Goal: Task Accomplishment & Management: Manage account settings

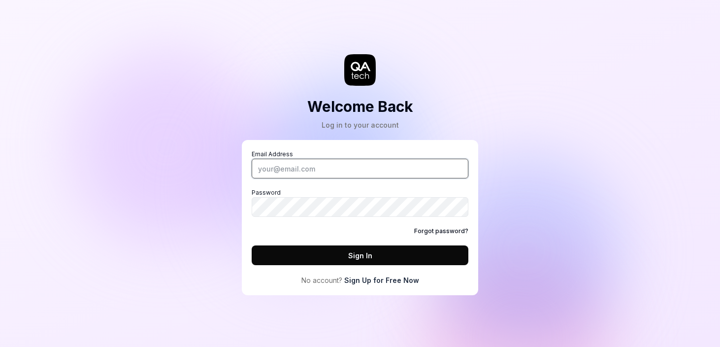
click at [383, 160] on input "Email Address" at bounding box center [360, 169] width 217 height 20
type input "[PERSON_NAME][EMAIL_ADDRESS][DOMAIN_NAME]"
click at [252, 245] on button "Sign In" at bounding box center [360, 255] width 217 height 20
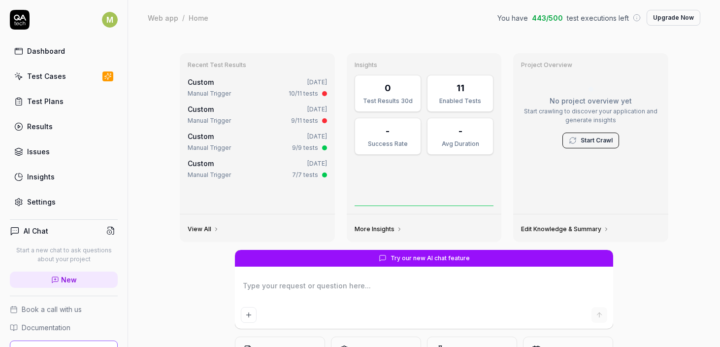
click at [46, 120] on link "Results" at bounding box center [64, 126] width 108 height 19
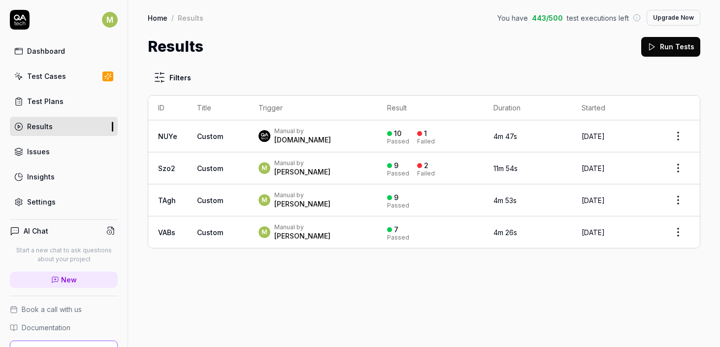
click at [651, 51] on button "Run Tests" at bounding box center [671, 47] width 59 height 20
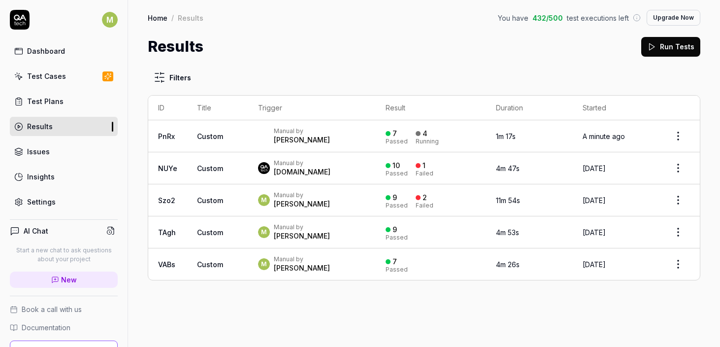
click at [209, 172] on td "Custom" at bounding box center [217, 168] width 61 height 32
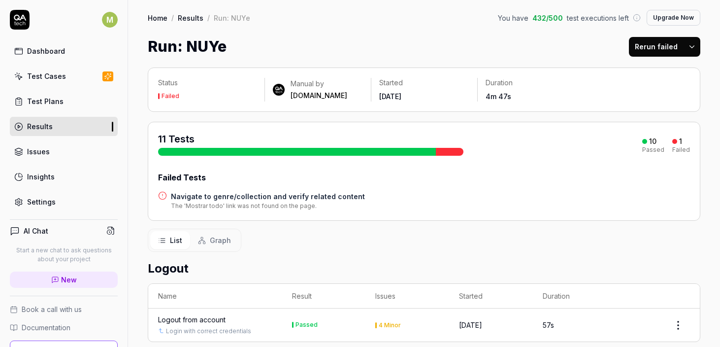
scroll to position [201, 0]
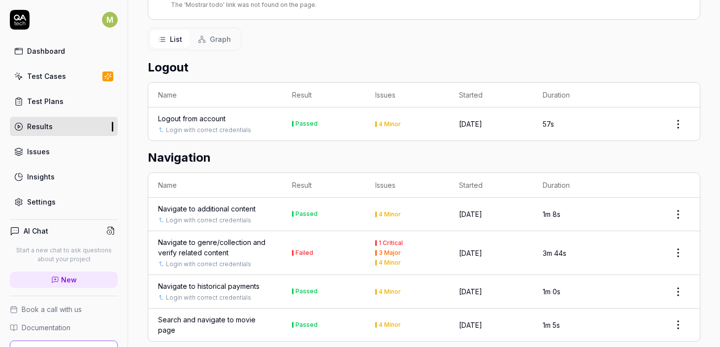
click at [384, 122] on div "4 Minor" at bounding box center [390, 124] width 22 height 6
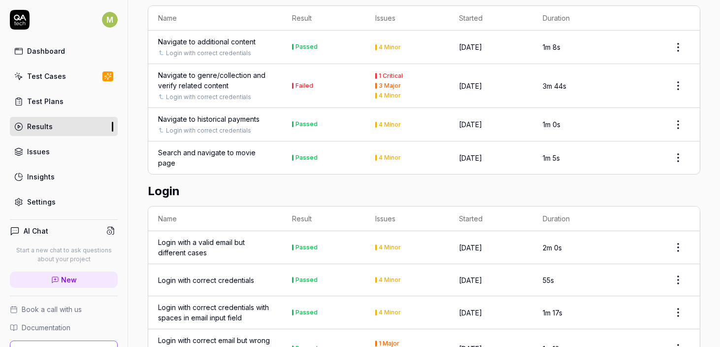
scroll to position [495, 0]
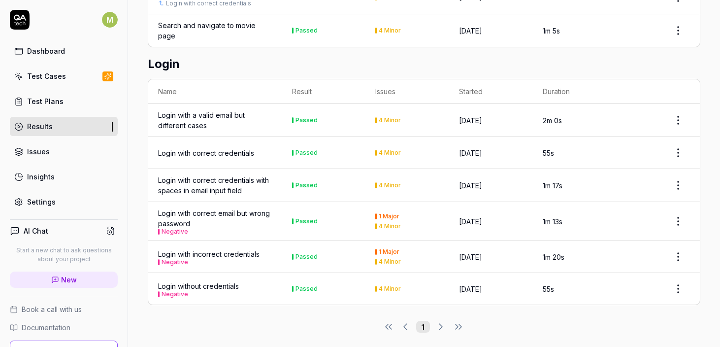
click at [54, 178] on link "Insights" at bounding box center [64, 176] width 108 height 19
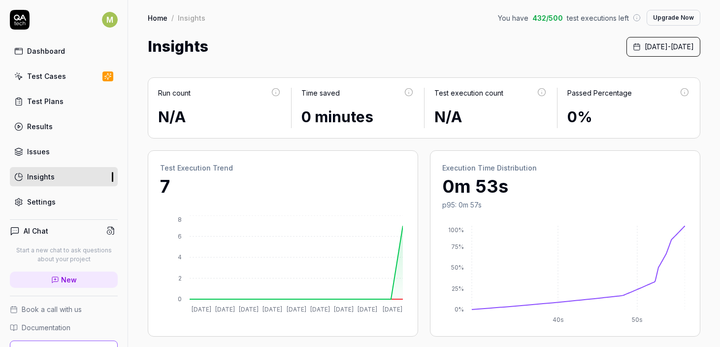
click at [645, 50] on span "[DATE] - [DATE]" at bounding box center [669, 46] width 49 height 10
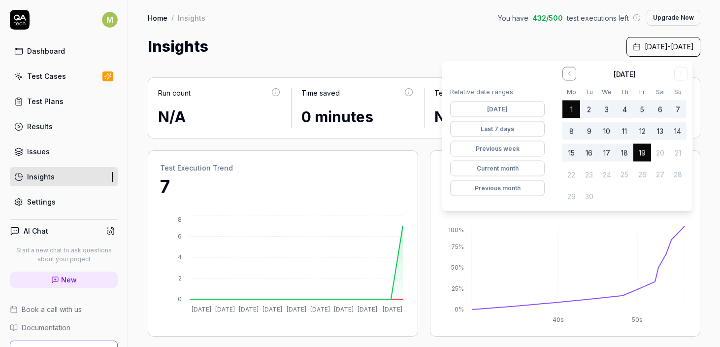
click at [522, 186] on button "Previous month" at bounding box center [497, 188] width 95 height 16
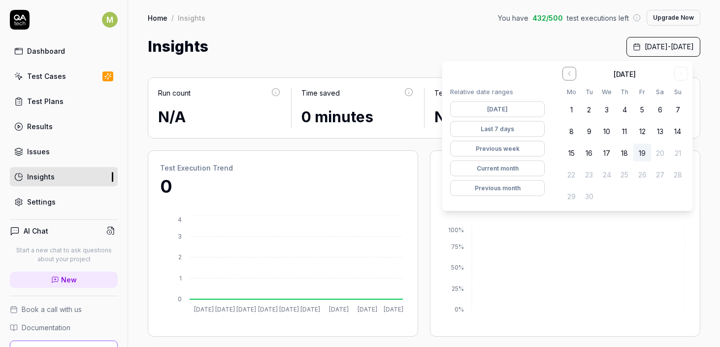
click at [495, 173] on button "Current month" at bounding box center [497, 169] width 95 height 16
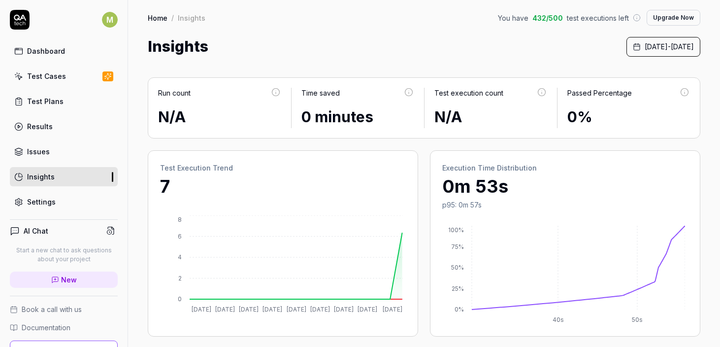
click at [433, 32] on div "Home / Insights You have 432 / 500 test executions left Upgrade Now Home / Insi…" at bounding box center [424, 29] width 592 height 58
click at [60, 151] on link "Issues" at bounding box center [64, 151] width 108 height 19
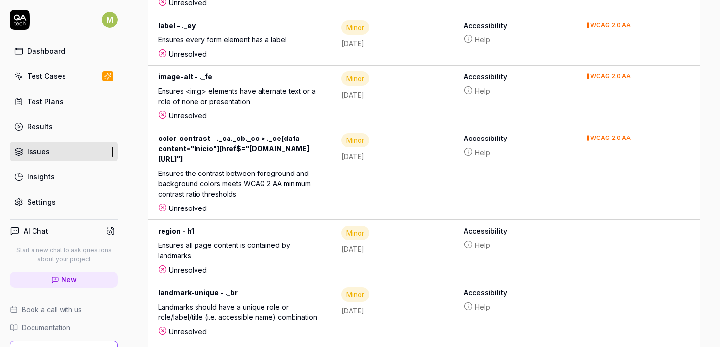
scroll to position [61, 0]
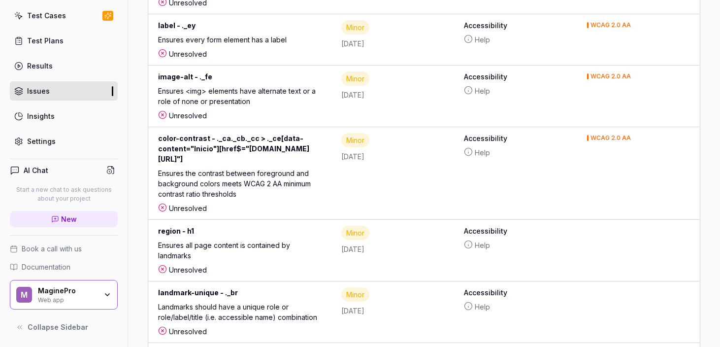
click at [71, 290] on div "MaginePro" at bounding box center [67, 290] width 59 height 9
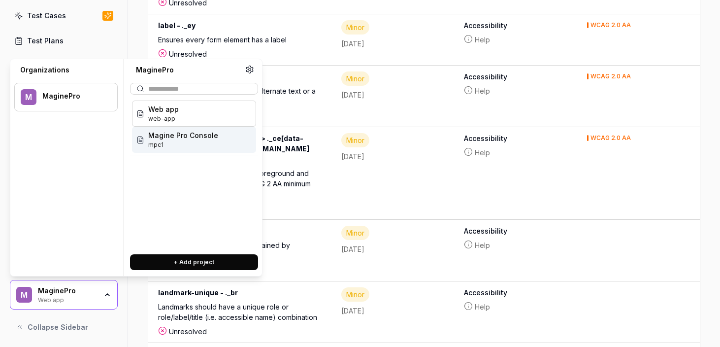
click at [165, 136] on span "Magine Pro Console" at bounding box center [183, 135] width 70 height 10
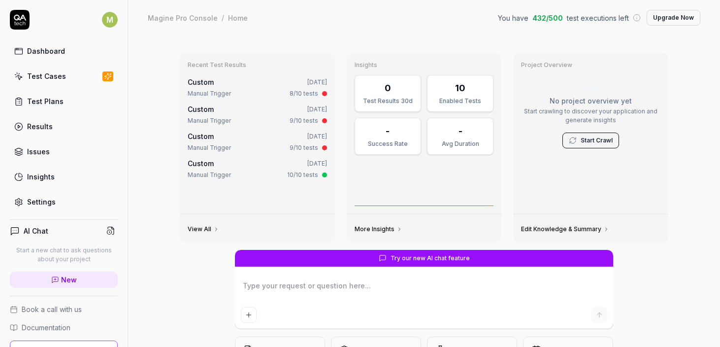
click at [214, 77] on div "Custom [DATE]" at bounding box center [257, 82] width 139 height 10
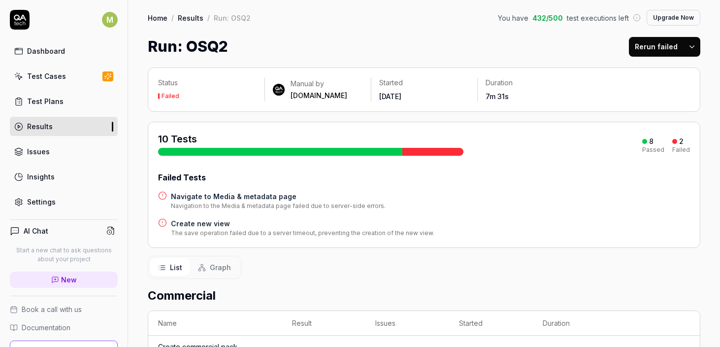
click at [203, 194] on h4 "Navigate to Media & metadata page" at bounding box center [278, 196] width 215 height 10
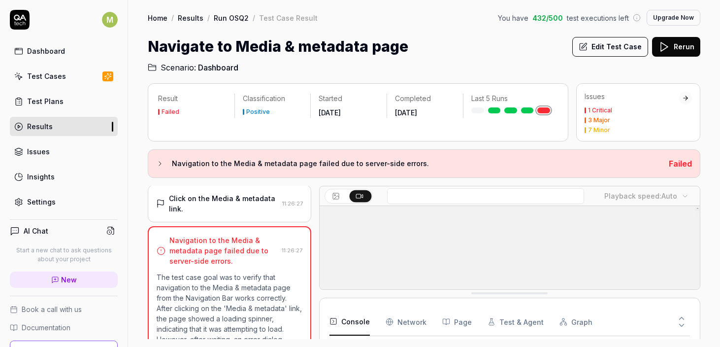
scroll to position [249, 0]
click at [47, 75] on div "Test Cases" at bounding box center [46, 76] width 39 height 10
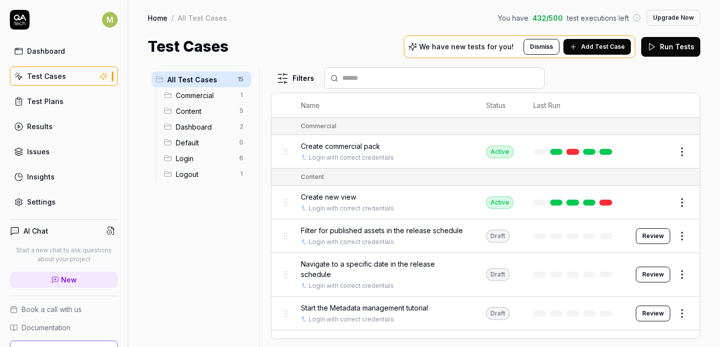
click at [593, 40] on button "Add Test Case" at bounding box center [598, 47] width 68 height 16
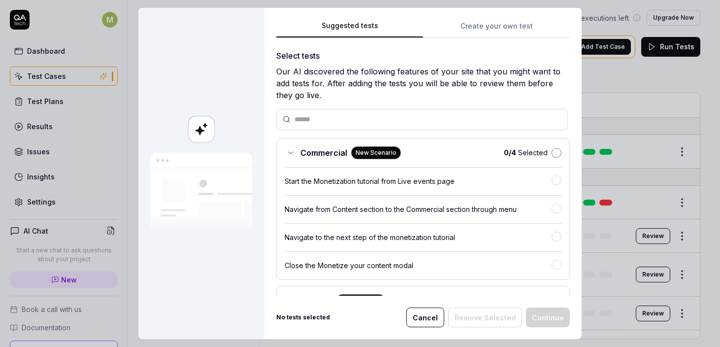
click at [552, 149] on button "button" at bounding box center [557, 153] width 10 height 10
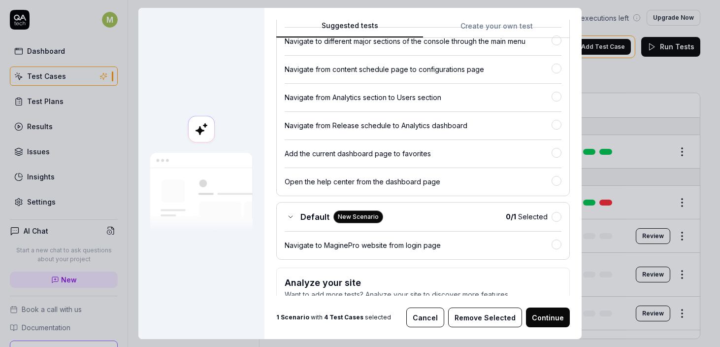
scroll to position [201, 0]
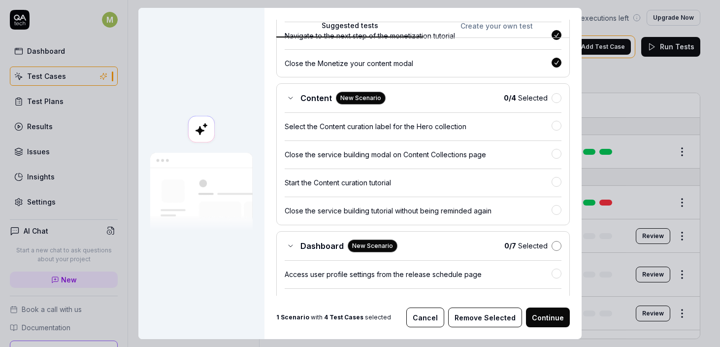
click at [552, 245] on button "button" at bounding box center [557, 246] width 10 height 10
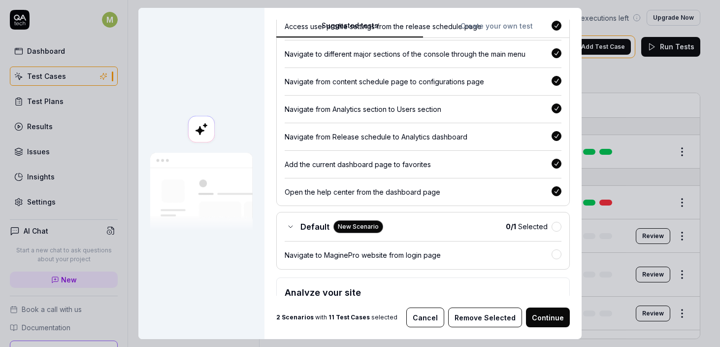
scroll to position [503, 0]
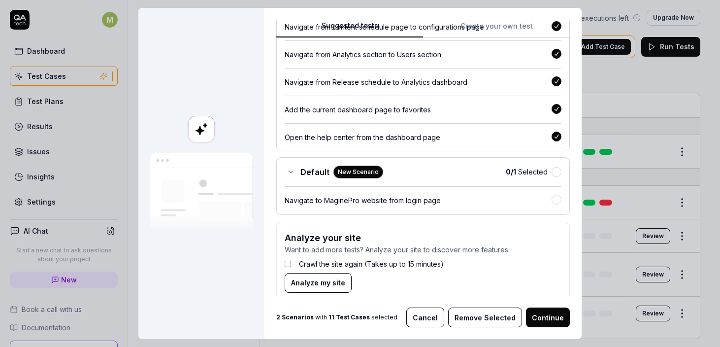
click at [545, 182] on div "Default New Scenario 0 / 1 Selected Navigate to MaginePro website from login pa…" at bounding box center [423, 186] width 294 height 58
click at [552, 176] on button "button" at bounding box center [557, 172] width 10 height 10
click at [472, 313] on button "Remove Selected" at bounding box center [485, 317] width 74 height 20
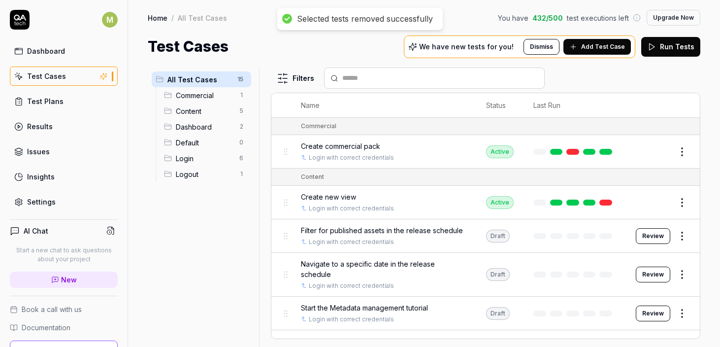
scroll to position [61, 0]
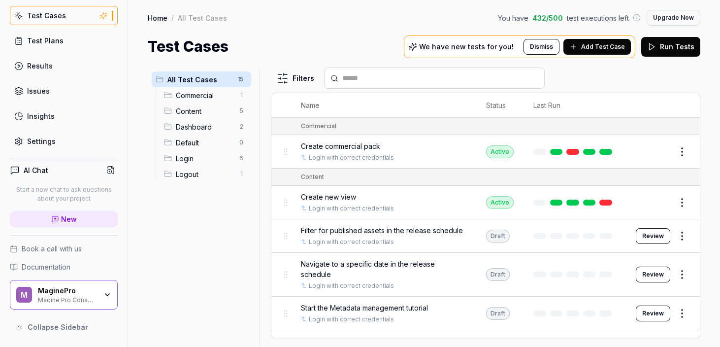
click at [49, 287] on div "MaginePro" at bounding box center [67, 290] width 59 height 9
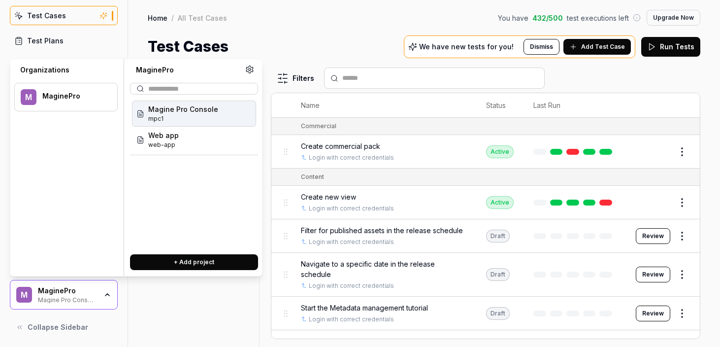
click at [179, 138] on div "Web app web-app" at bounding box center [194, 140] width 124 height 26
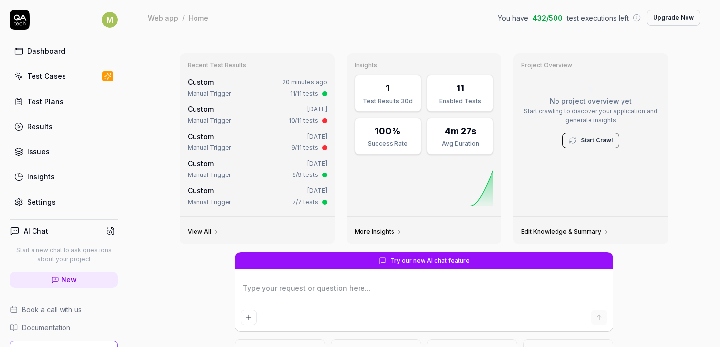
click at [26, 74] on link "Test Cases" at bounding box center [64, 76] width 108 height 19
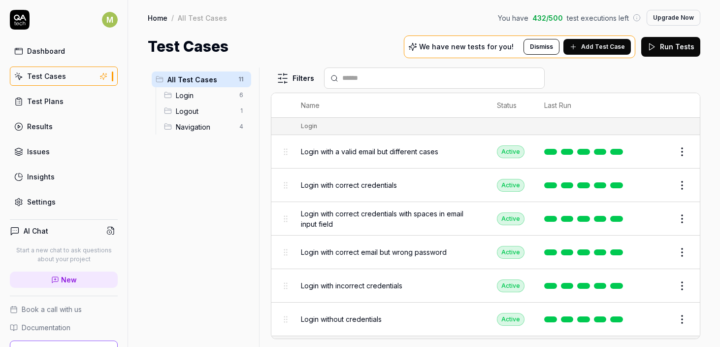
click at [604, 40] on button "Add Test Case" at bounding box center [598, 47] width 68 height 16
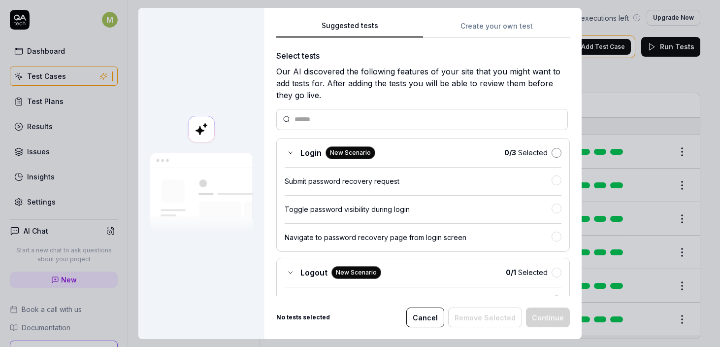
click at [552, 152] on button "button" at bounding box center [557, 153] width 10 height 10
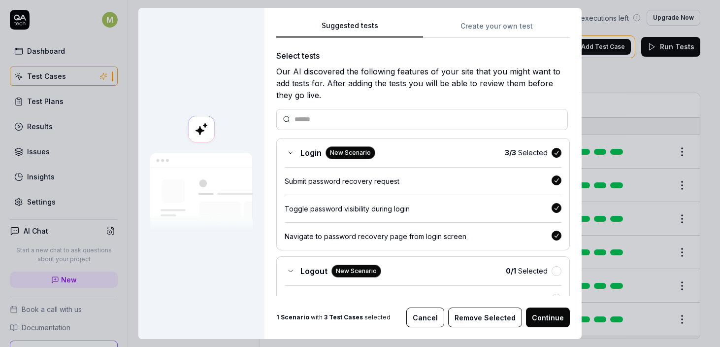
click at [544, 264] on div "Logout New Scenario 0 / 1 Selected Log out from all devices simultaneously" at bounding box center [423, 285] width 294 height 58
click at [552, 271] on button "button" at bounding box center [557, 271] width 10 height 10
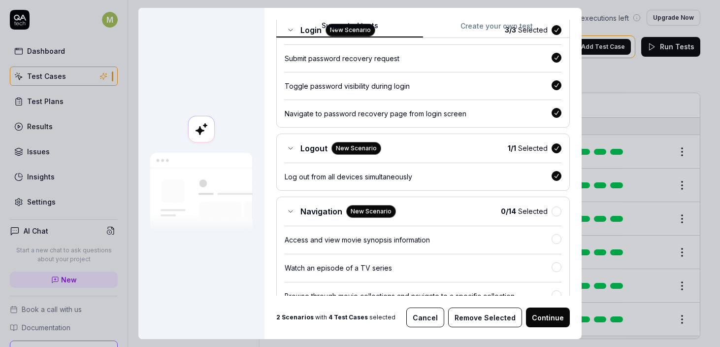
scroll to position [124, 0]
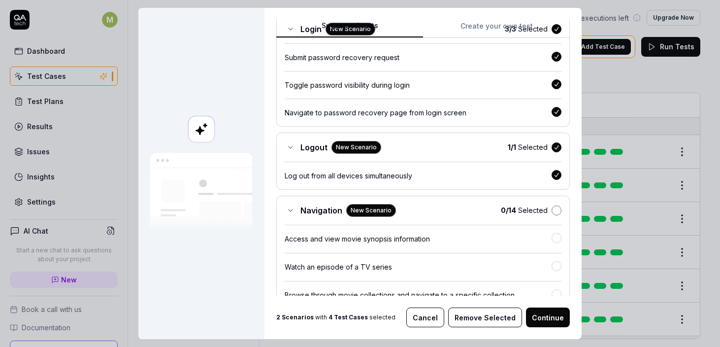
click at [552, 212] on button "button" at bounding box center [557, 210] width 10 height 10
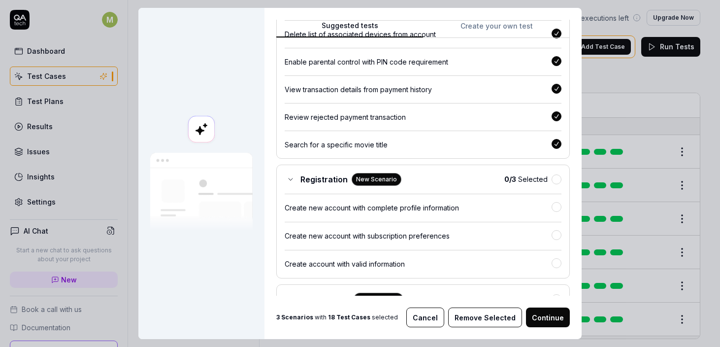
scroll to position [578, 0]
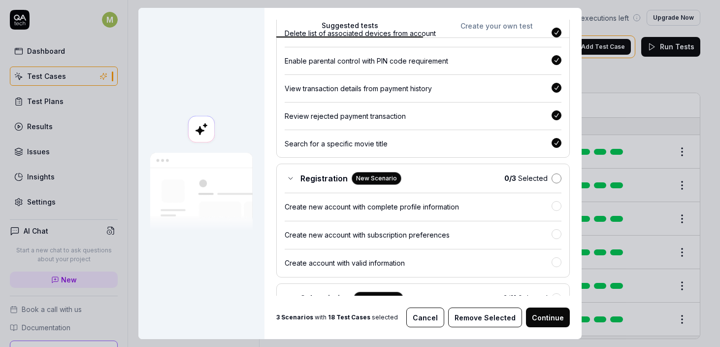
click at [552, 179] on button "button" at bounding box center [557, 178] width 10 height 10
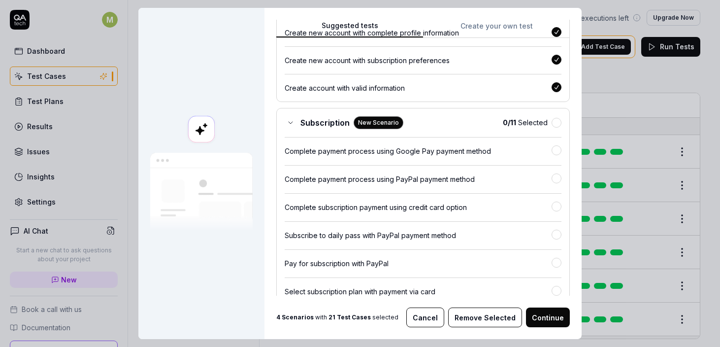
click at [546, 128] on div "0 / 11 Selected" at bounding box center [532, 122] width 59 height 10
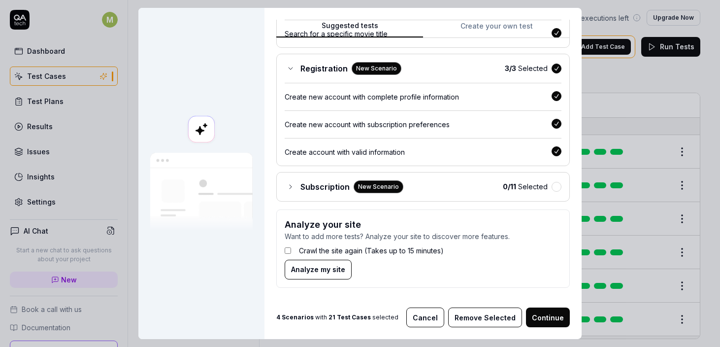
scroll to position [691, 0]
click at [552, 183] on button "button" at bounding box center [557, 187] width 10 height 10
click at [412, 251] on label "Crawl the site again (Takes up to 15 minutes)" at bounding box center [371, 250] width 145 height 10
click at [323, 275] on button "Analyze my site" at bounding box center [318, 270] width 67 height 20
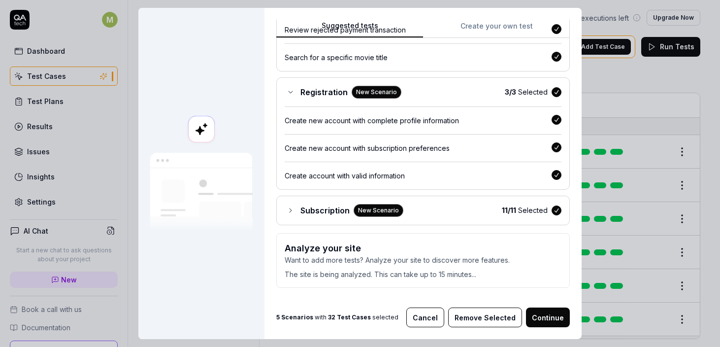
click at [542, 318] on button "Continue" at bounding box center [548, 317] width 44 height 20
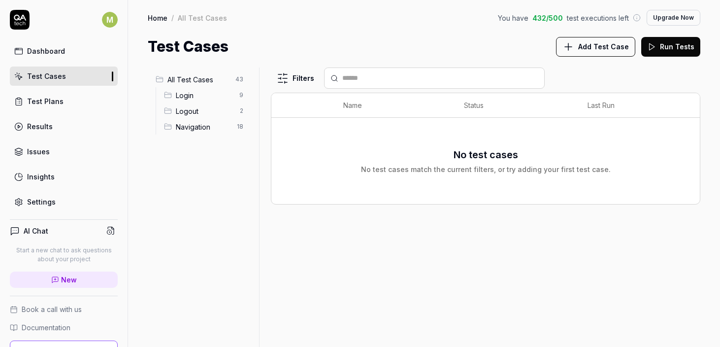
click at [191, 118] on div "Logout 2" at bounding box center [205, 111] width 91 height 16
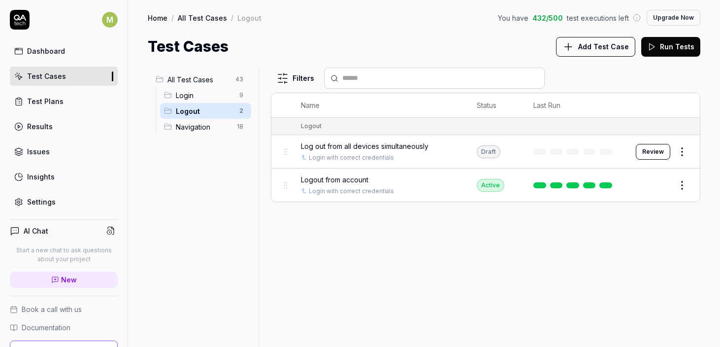
click at [191, 134] on div "Navigation 18" at bounding box center [205, 127] width 91 height 16
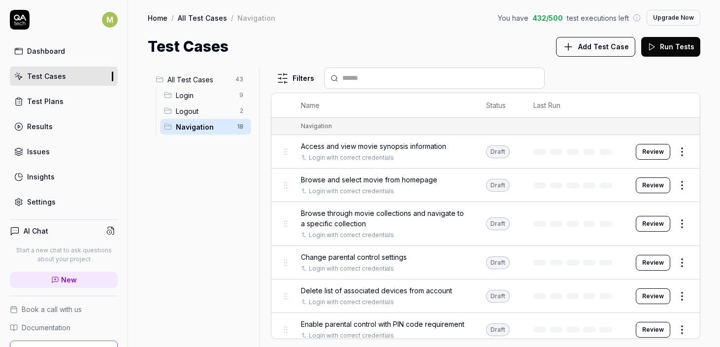
scroll to position [61, 0]
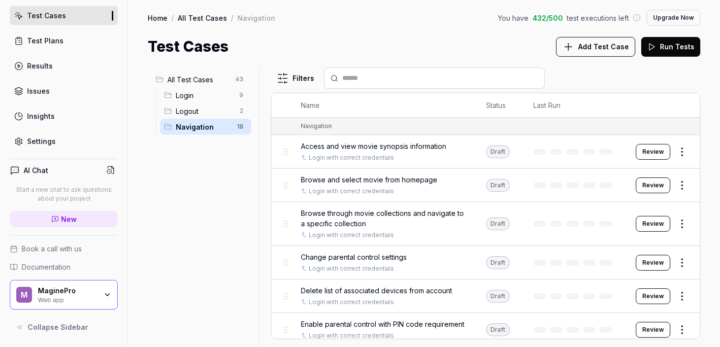
click at [73, 292] on div "MaginePro" at bounding box center [67, 290] width 59 height 9
click at [52, 45] on link "Test Plans" at bounding box center [64, 40] width 108 height 19
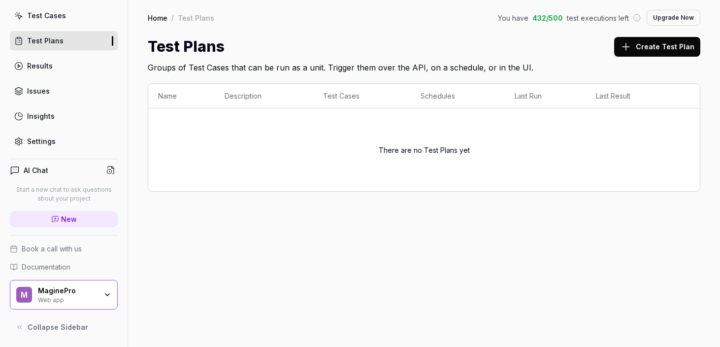
click at [42, 123] on link "Insights" at bounding box center [64, 115] width 108 height 19
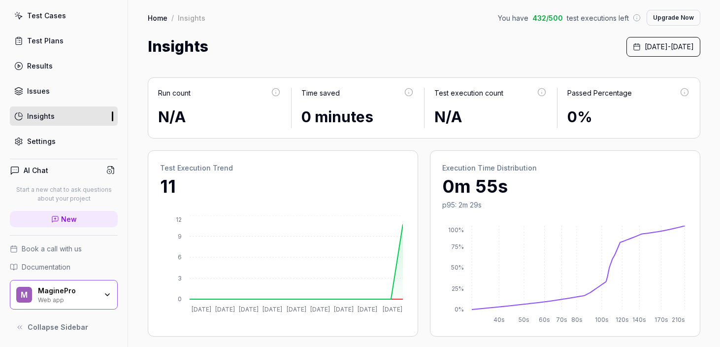
click at [41, 136] on div "Settings" at bounding box center [41, 141] width 29 height 10
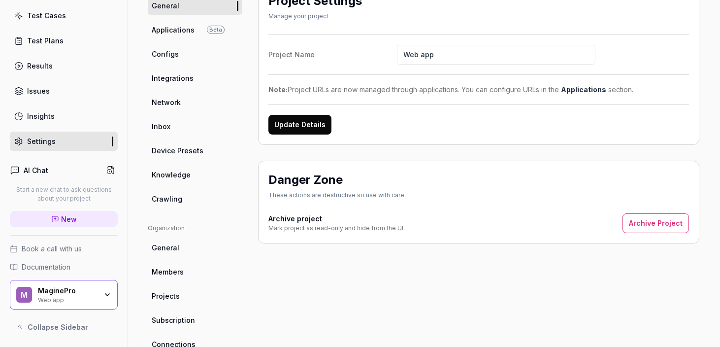
scroll to position [95, 0]
click at [197, 91] on ul "Project General Applications Beta Configs Integrations Network Inbox Device Pre…" at bounding box center [195, 96] width 95 height 226
click at [177, 77] on span "Integrations" at bounding box center [173, 79] width 42 height 10
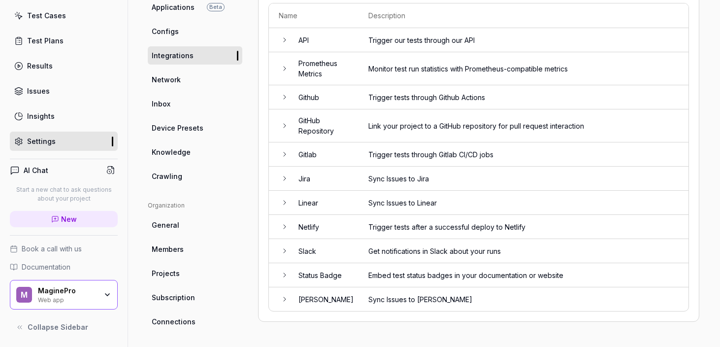
scroll to position [106, 0]
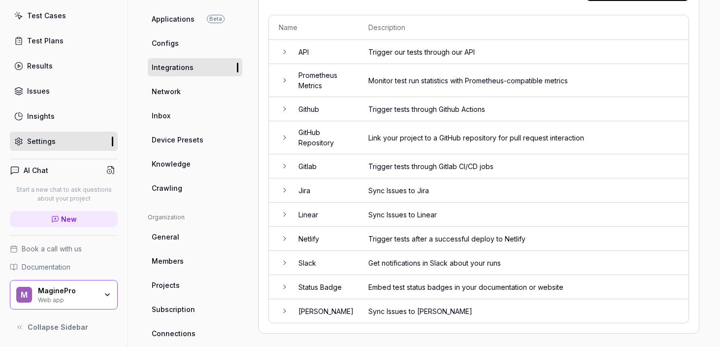
click at [165, 48] on span "Configs" at bounding box center [165, 43] width 27 height 10
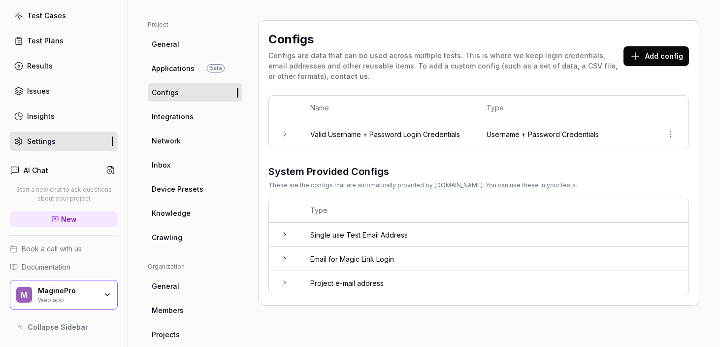
scroll to position [58, 0]
click at [165, 48] on span "General" at bounding box center [166, 43] width 28 height 10
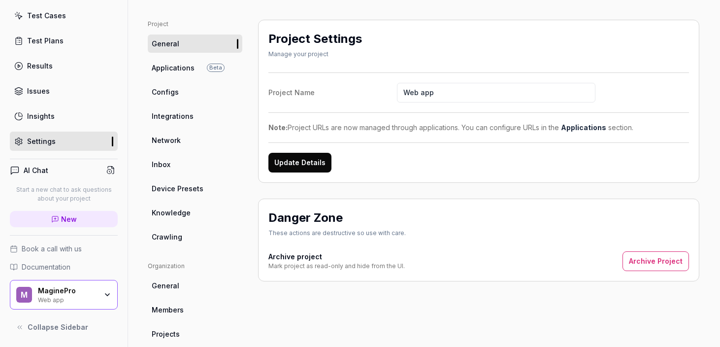
click at [190, 208] on link "Knowledge" at bounding box center [195, 213] width 95 height 18
type textarea "*"
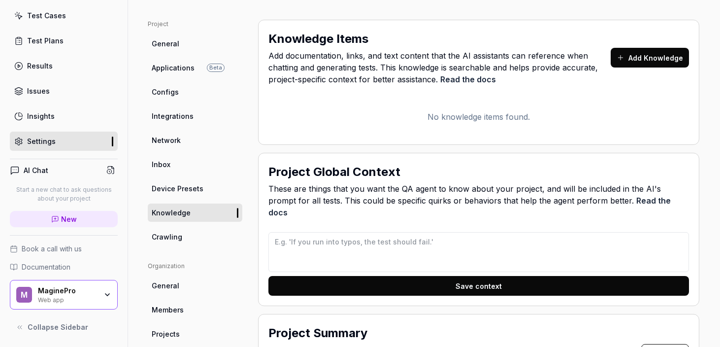
scroll to position [244, 0]
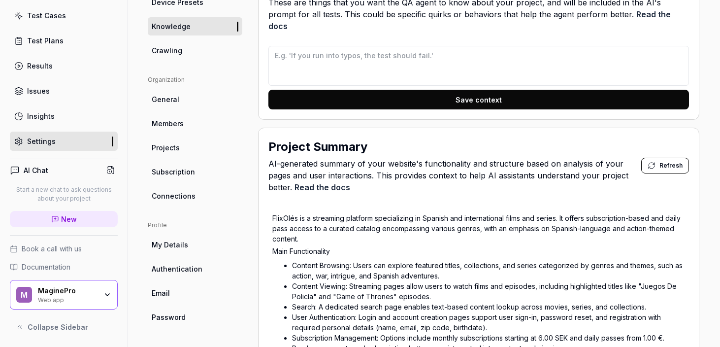
click at [160, 121] on span "Members" at bounding box center [168, 123] width 32 height 10
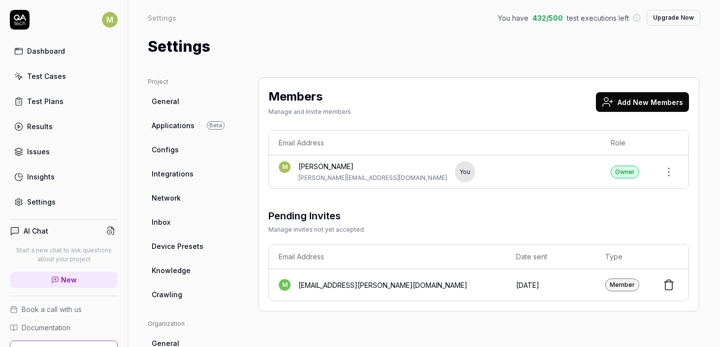
click at [664, 281] on icon at bounding box center [669, 285] width 12 height 12
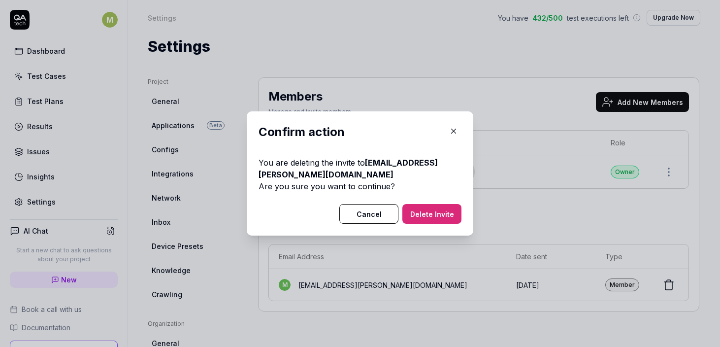
click at [442, 210] on button "Delete Invite" at bounding box center [432, 214] width 59 height 20
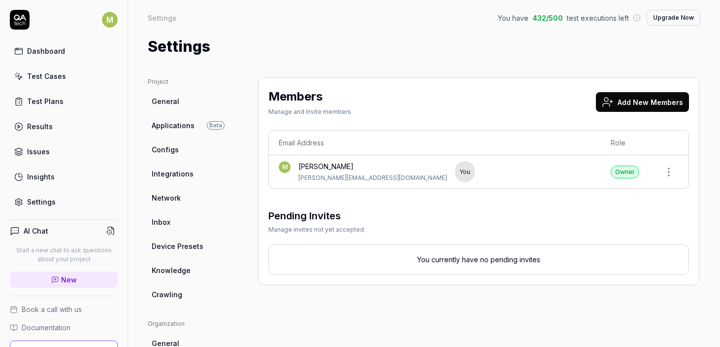
click at [629, 105] on button "Add New Members" at bounding box center [642, 102] width 93 height 20
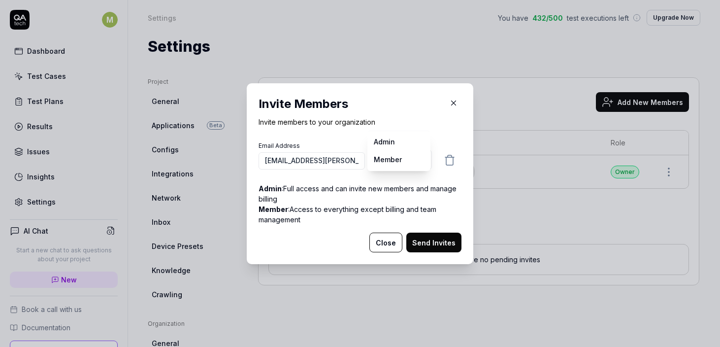
click at [393, 161] on body "M Dashboard Test Cases Test Plans Results Issues Insights Settings AI Chat Star…" at bounding box center [360, 173] width 720 height 347
click at [320, 157] on input "[EMAIL_ADDRESS][PERSON_NAME][DOMAIN_NAME]" at bounding box center [312, 160] width 106 height 17
paste input "i"
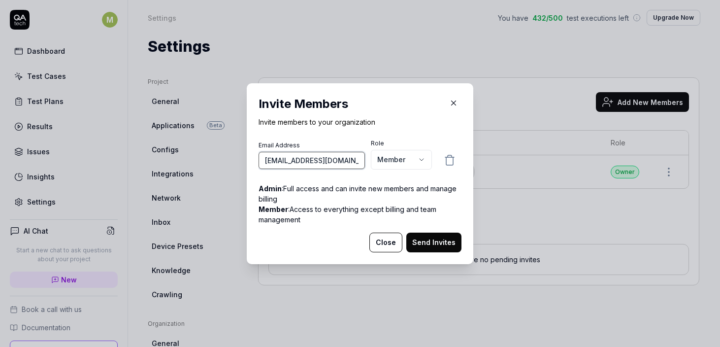
type input "[EMAIL_ADDRESS][DOMAIN_NAME]"
click at [428, 239] on button "Send Invites" at bounding box center [434, 243] width 55 height 20
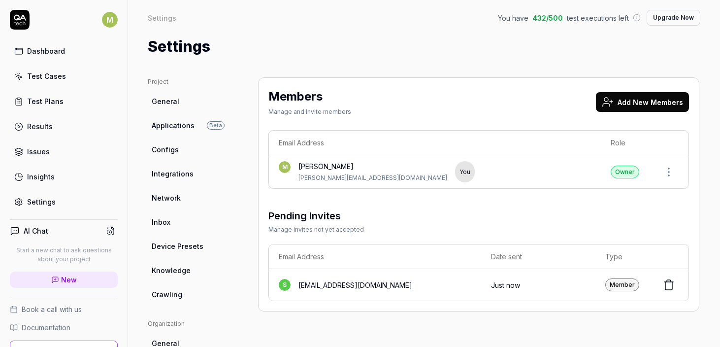
click at [641, 104] on button "Add New Members" at bounding box center [642, 102] width 93 height 20
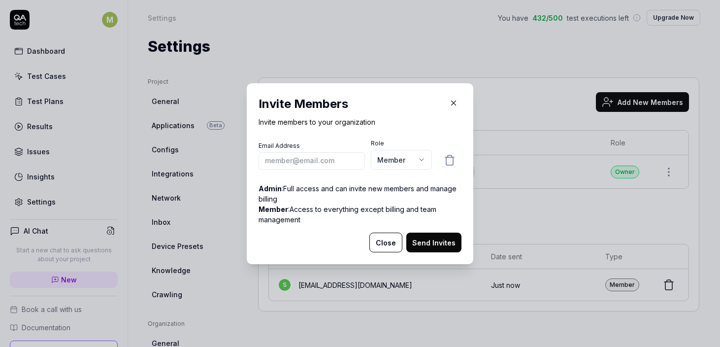
click at [385, 237] on button "Close" at bounding box center [386, 243] width 33 height 20
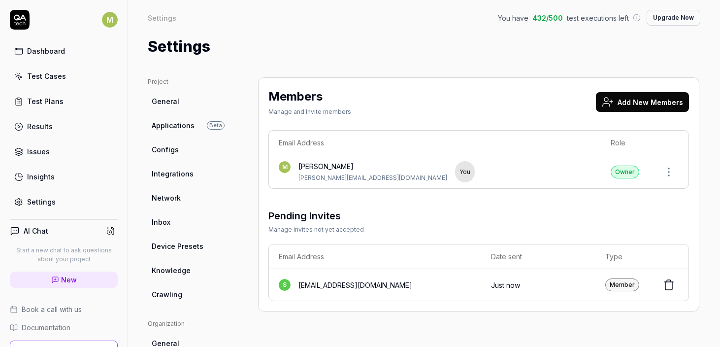
click at [386, 224] on div "Pending Invites Manage invites not yet accepted" at bounding box center [479, 221] width 421 height 26
